Goal: Information Seeking & Learning: Learn about a topic

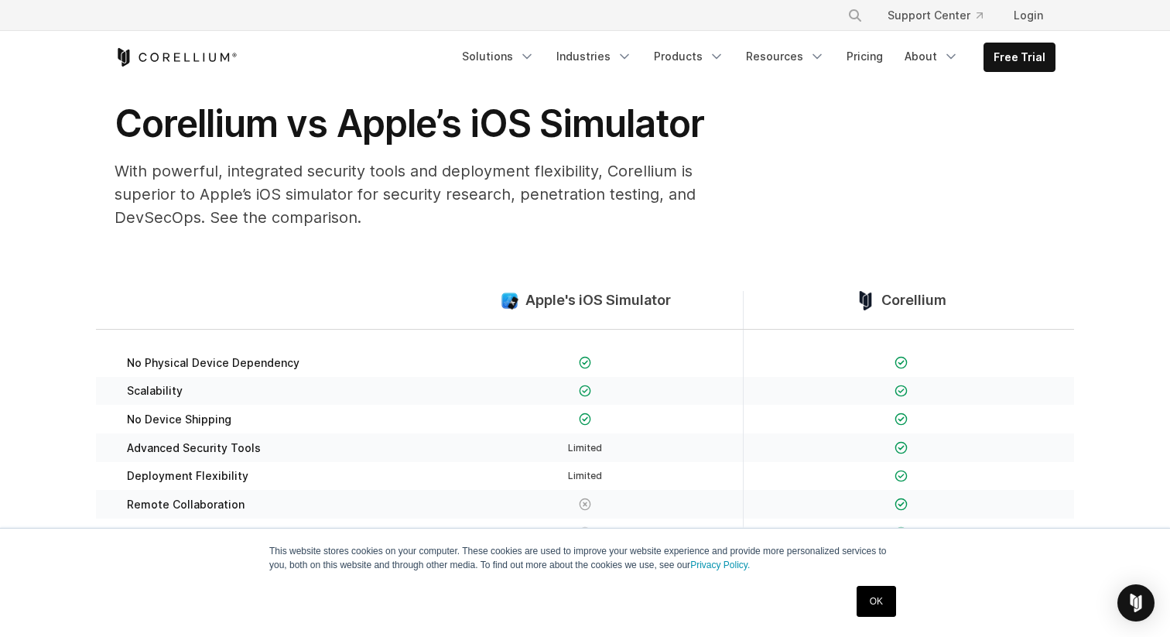
scroll to position [58, 0]
click at [874, 595] on link "OK" at bounding box center [875, 601] width 39 height 31
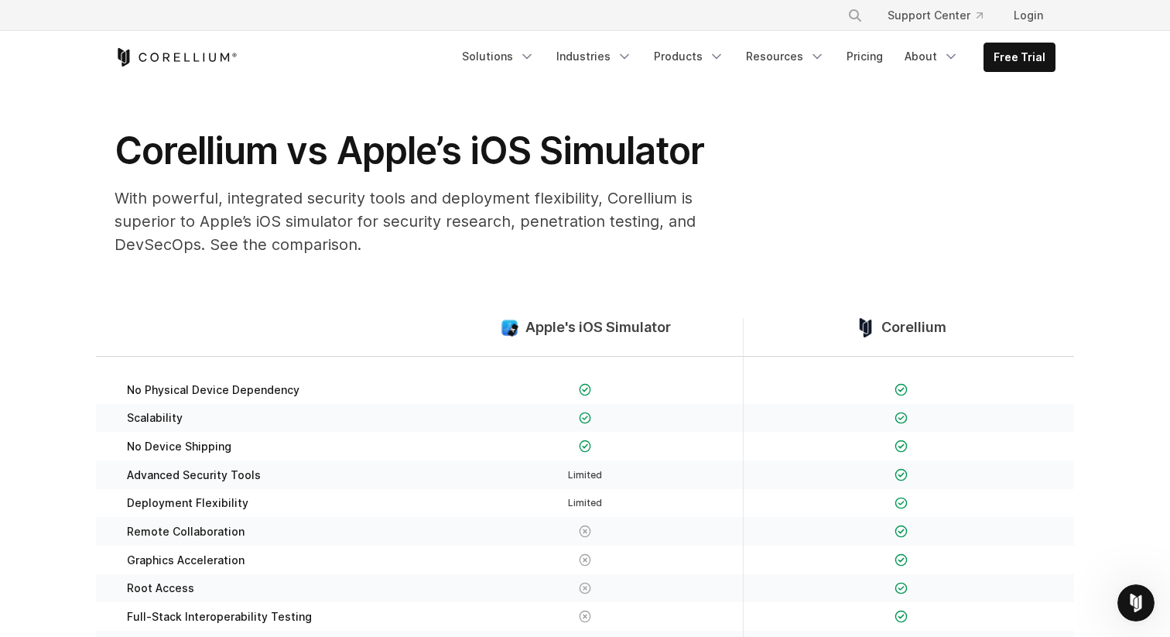
scroll to position [0, 0]
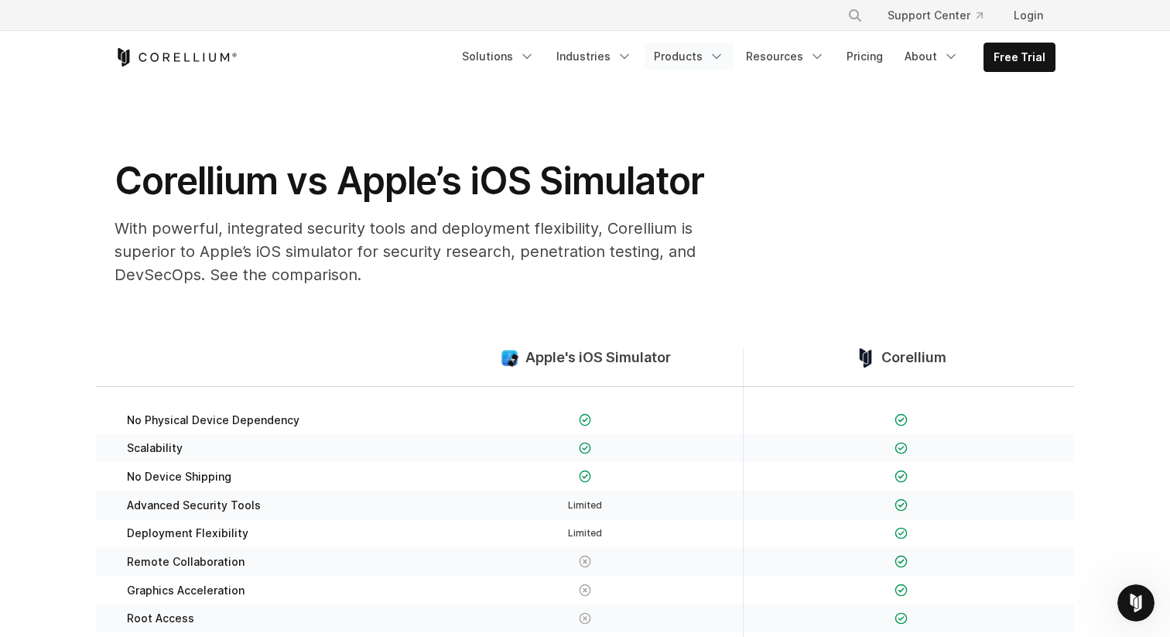
click at [678, 55] on link "Products" at bounding box center [688, 57] width 89 height 28
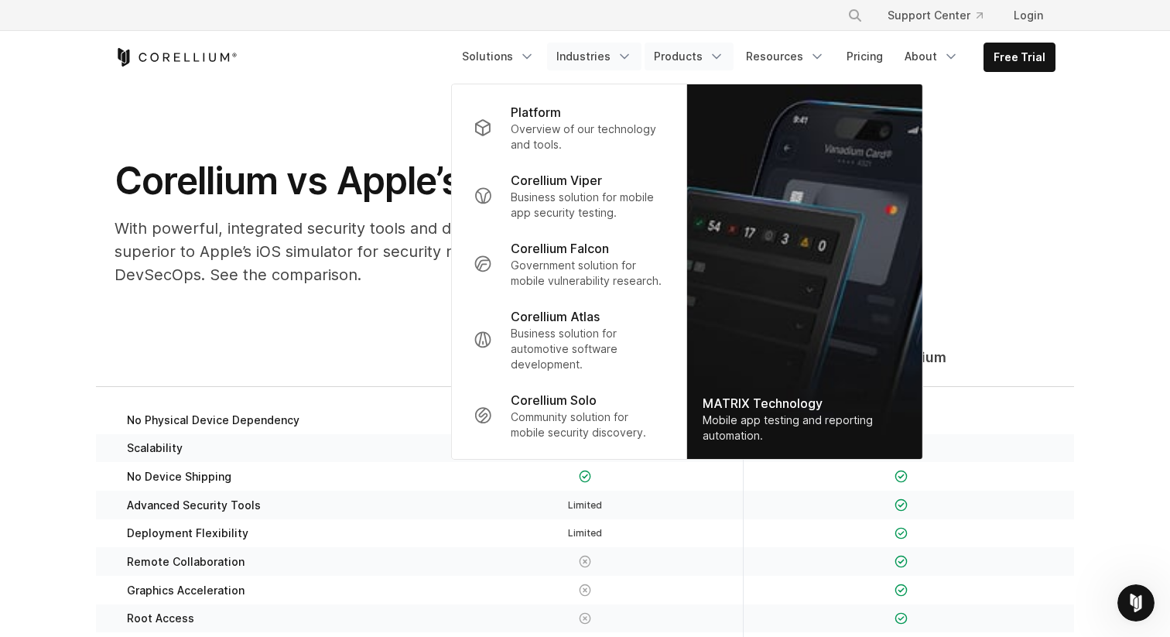
click at [604, 57] on link "Industries" at bounding box center [594, 57] width 94 height 28
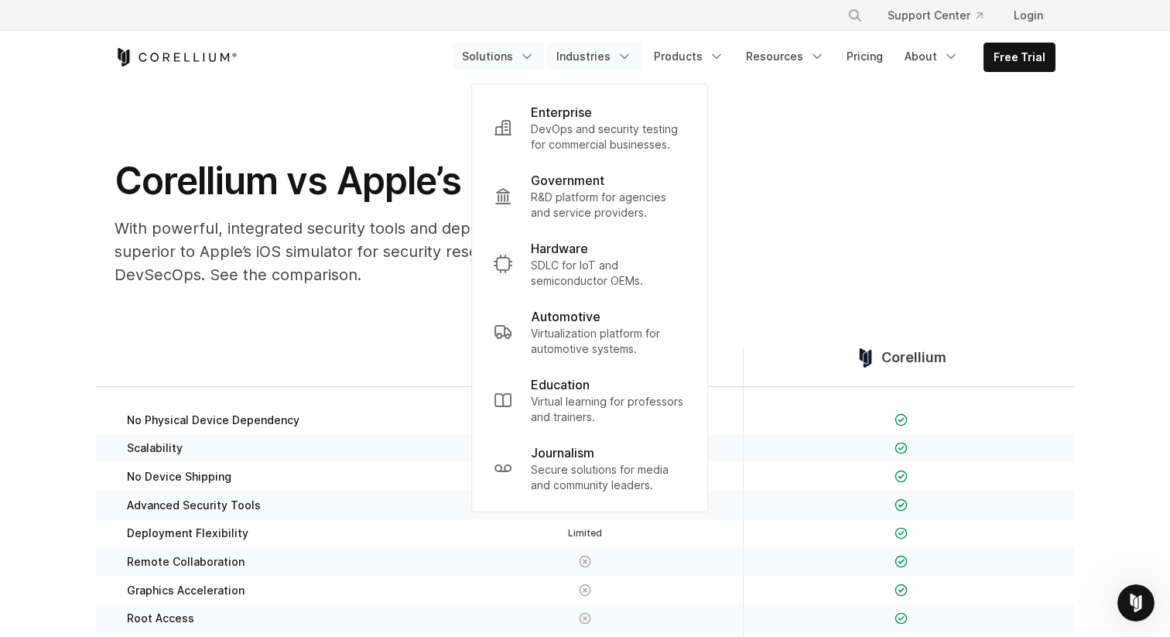
click at [501, 61] on link "Solutions" at bounding box center [498, 57] width 91 height 28
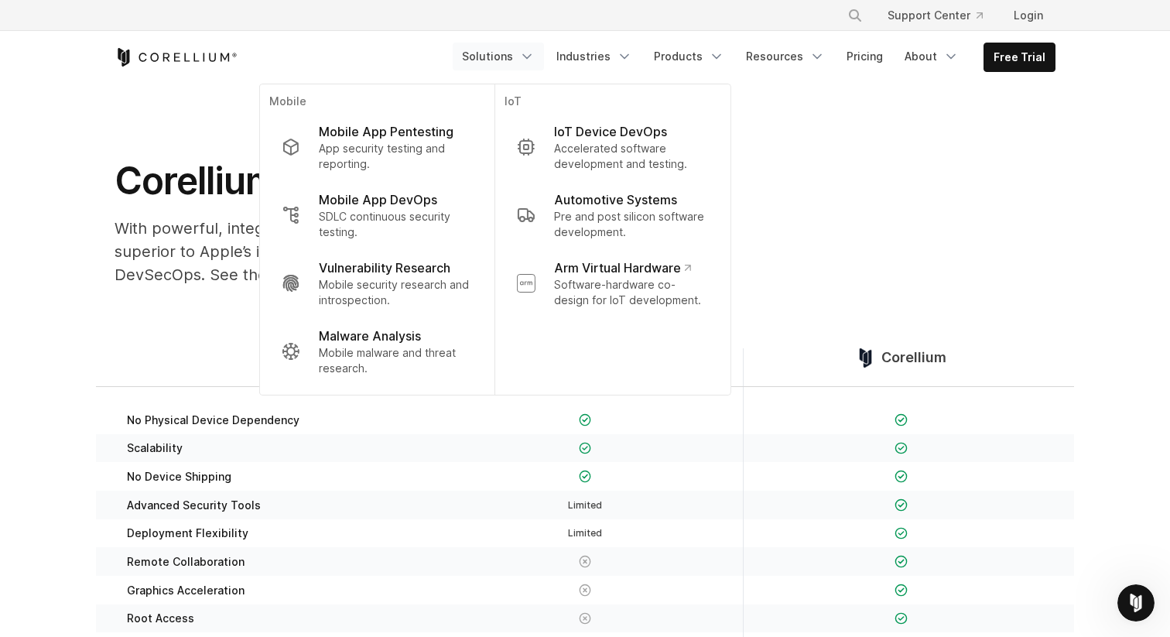
click at [852, 169] on div "Corellium vs Apple’s iOS Simulator With powerful, integrated security tools and…" at bounding box center [585, 228] width 972 height 141
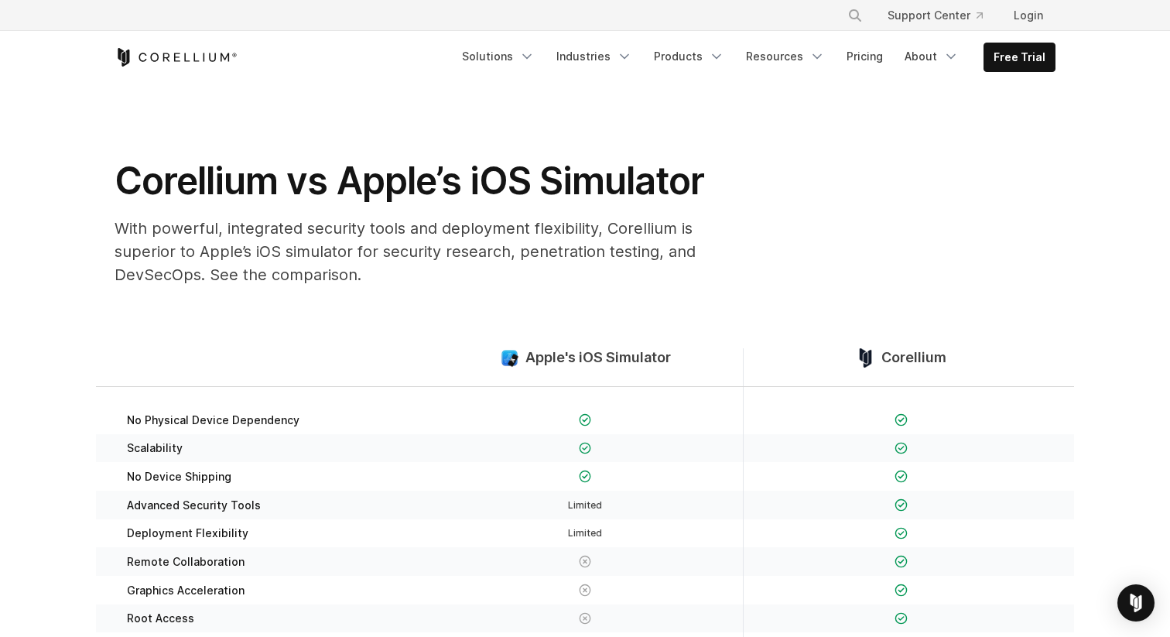
click at [188, 53] on icon "Corellium Home" at bounding box center [175, 57] width 123 height 19
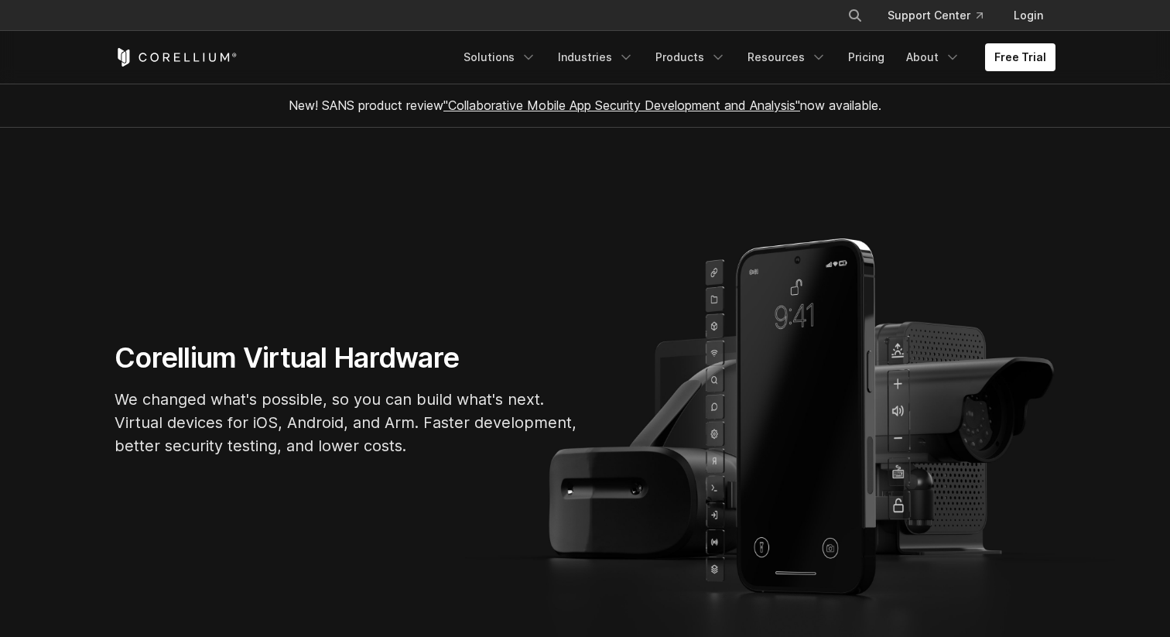
click at [674, 333] on section "Corellium Virtual Hardware We changed what's possible, so you can build what's …" at bounding box center [585, 405] width 1170 height 554
